Goal: Transaction & Acquisition: Download file/media

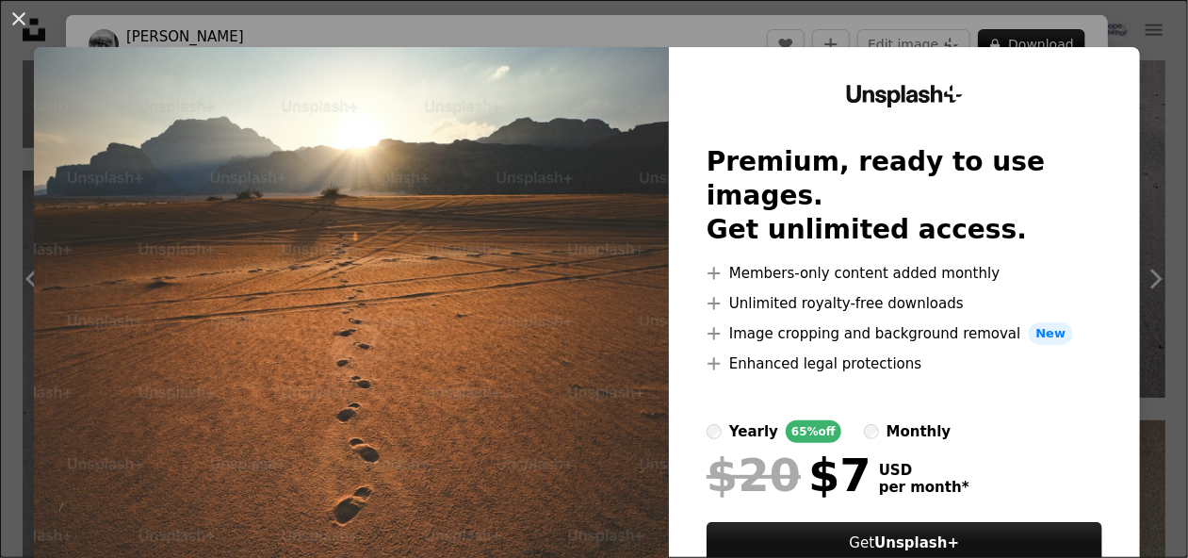
scroll to position [1084, 0]
click at [24, 18] on button "An X shape" at bounding box center [19, 19] width 23 height 23
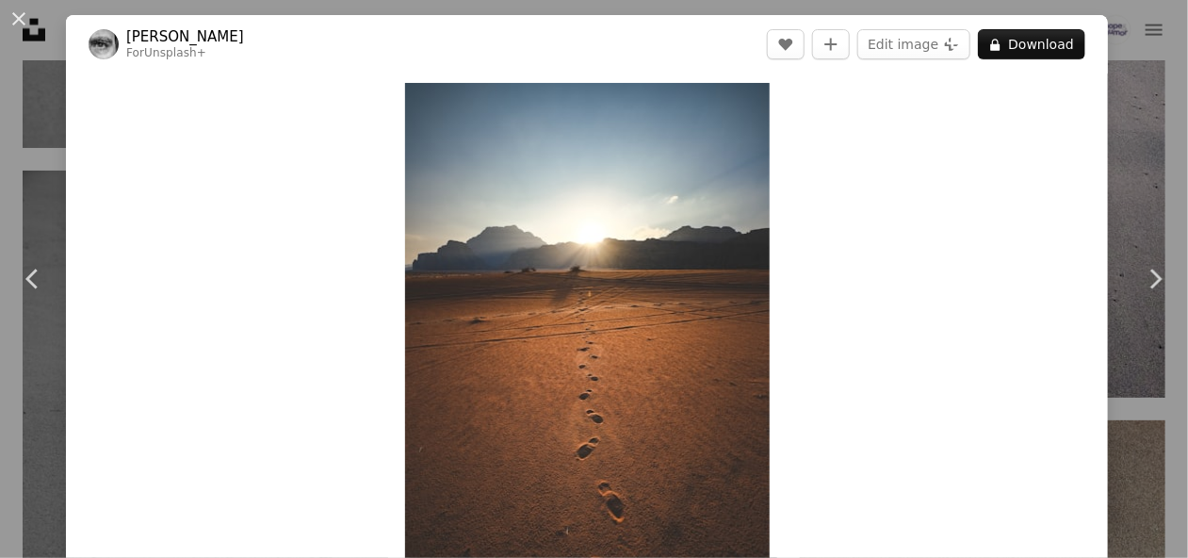
click at [24, 18] on button "An X shape" at bounding box center [19, 19] width 23 height 23
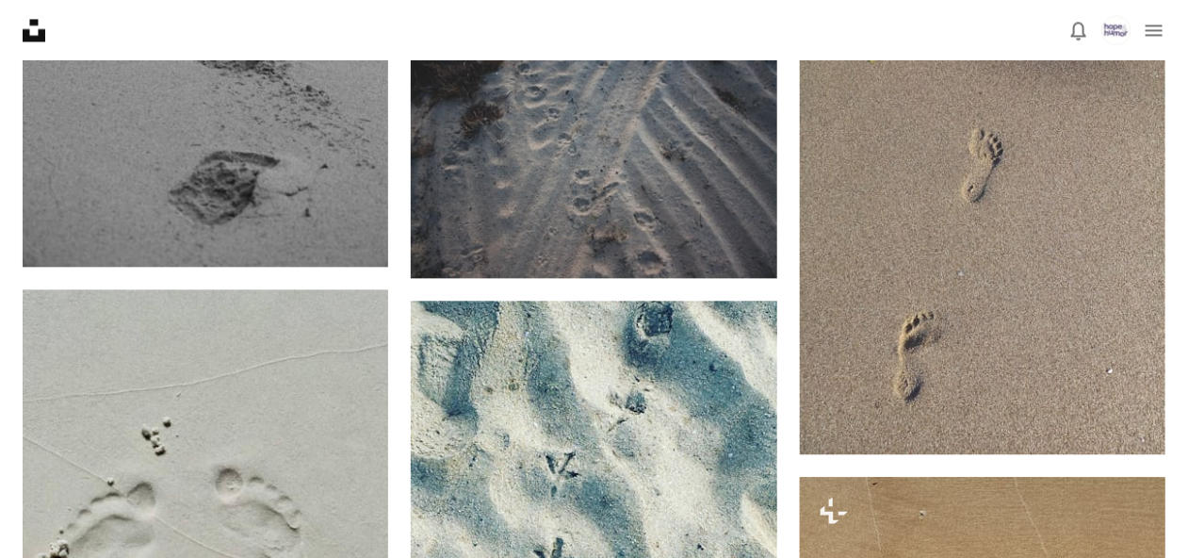
scroll to position [1554, 0]
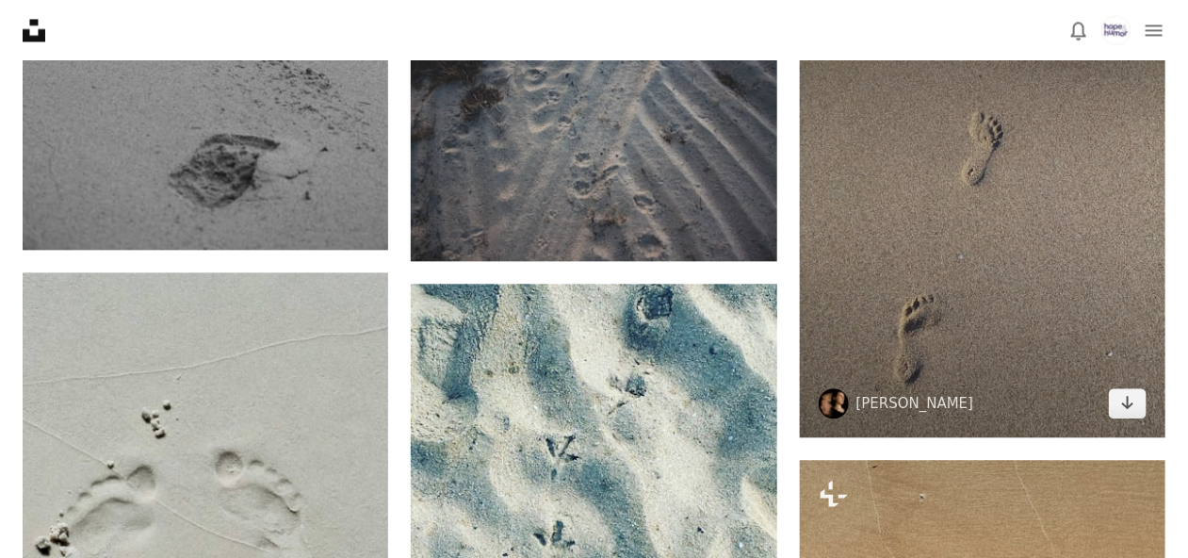
click at [1036, 190] on img at bounding box center [983, 193] width 366 height 487
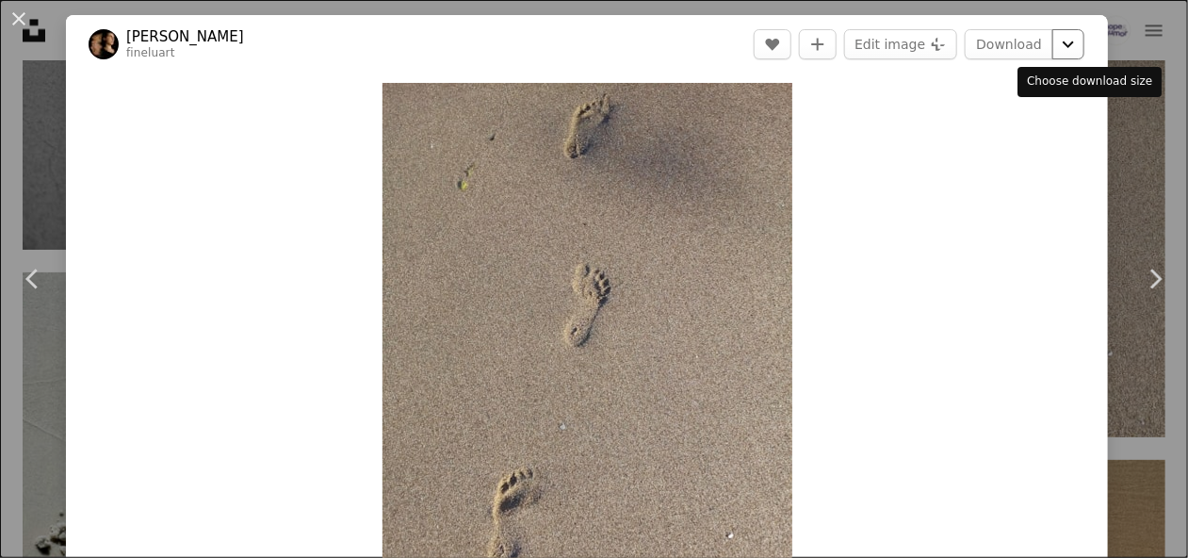
click at [1084, 41] on icon "Chevron down" at bounding box center [1068, 44] width 30 height 23
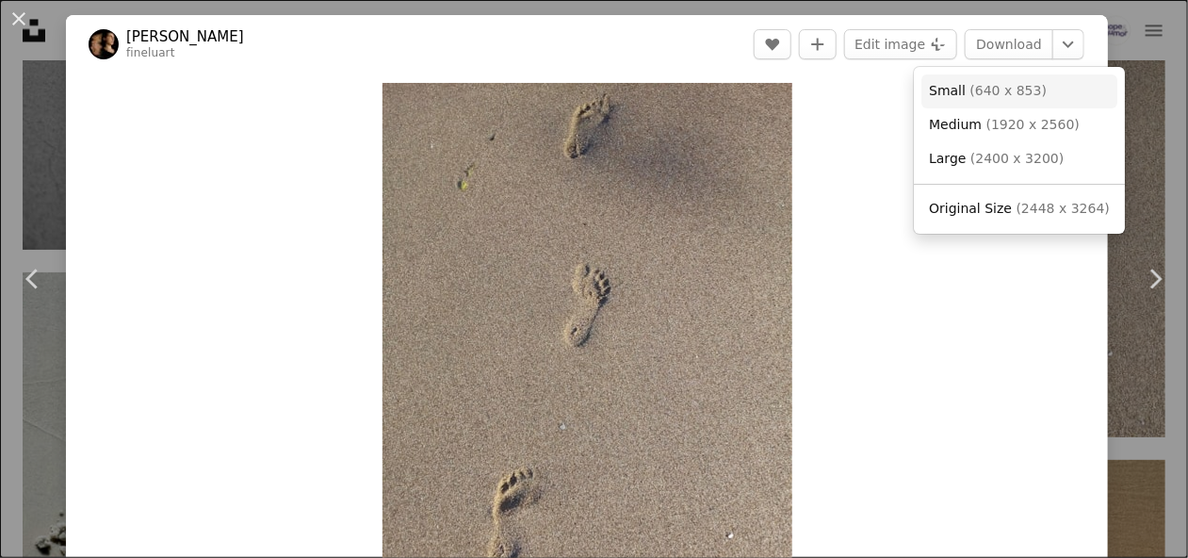
click at [1034, 103] on link "Small ( 640 x 853 )" at bounding box center [1020, 91] width 196 height 34
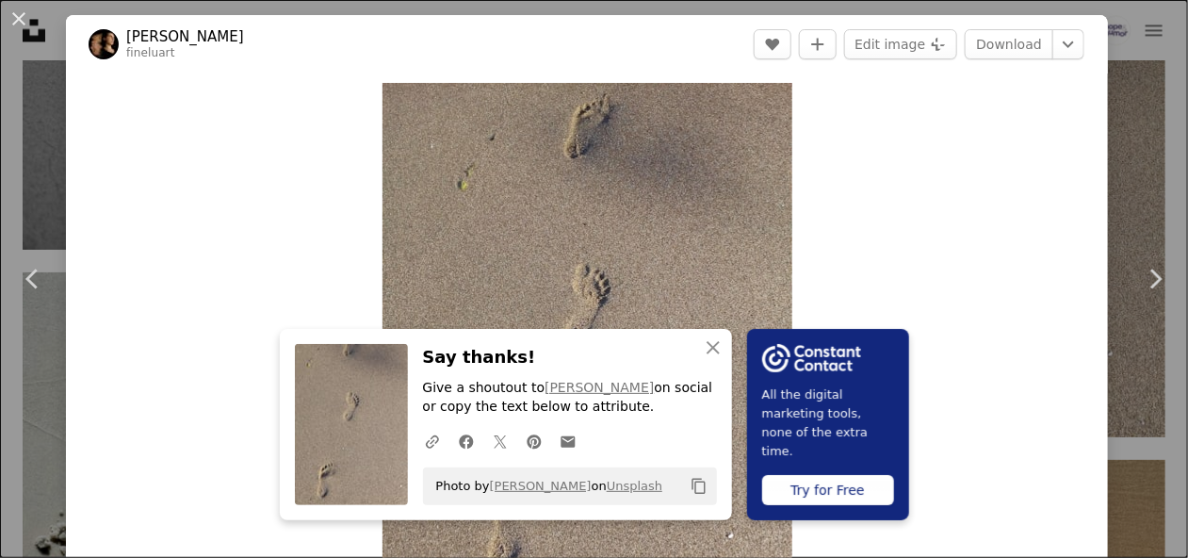
click at [1032, 104] on div "Zoom in" at bounding box center [587, 355] width 1042 height 565
